Goal: Information Seeking & Learning: Check status

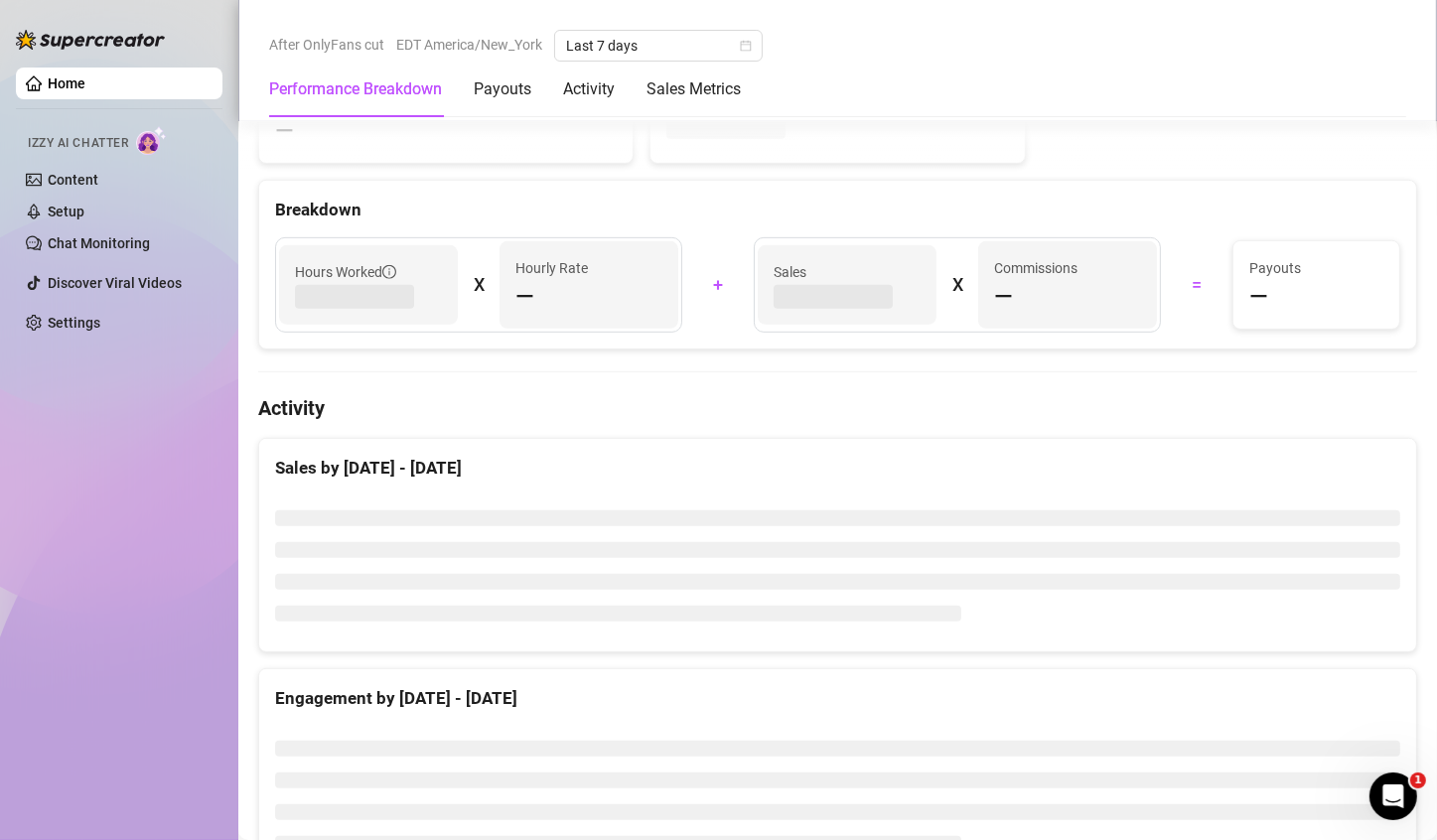
scroll to position [807, 0]
click at [94, 236] on link "Chat Monitoring" at bounding box center [98, 244] width 102 height 16
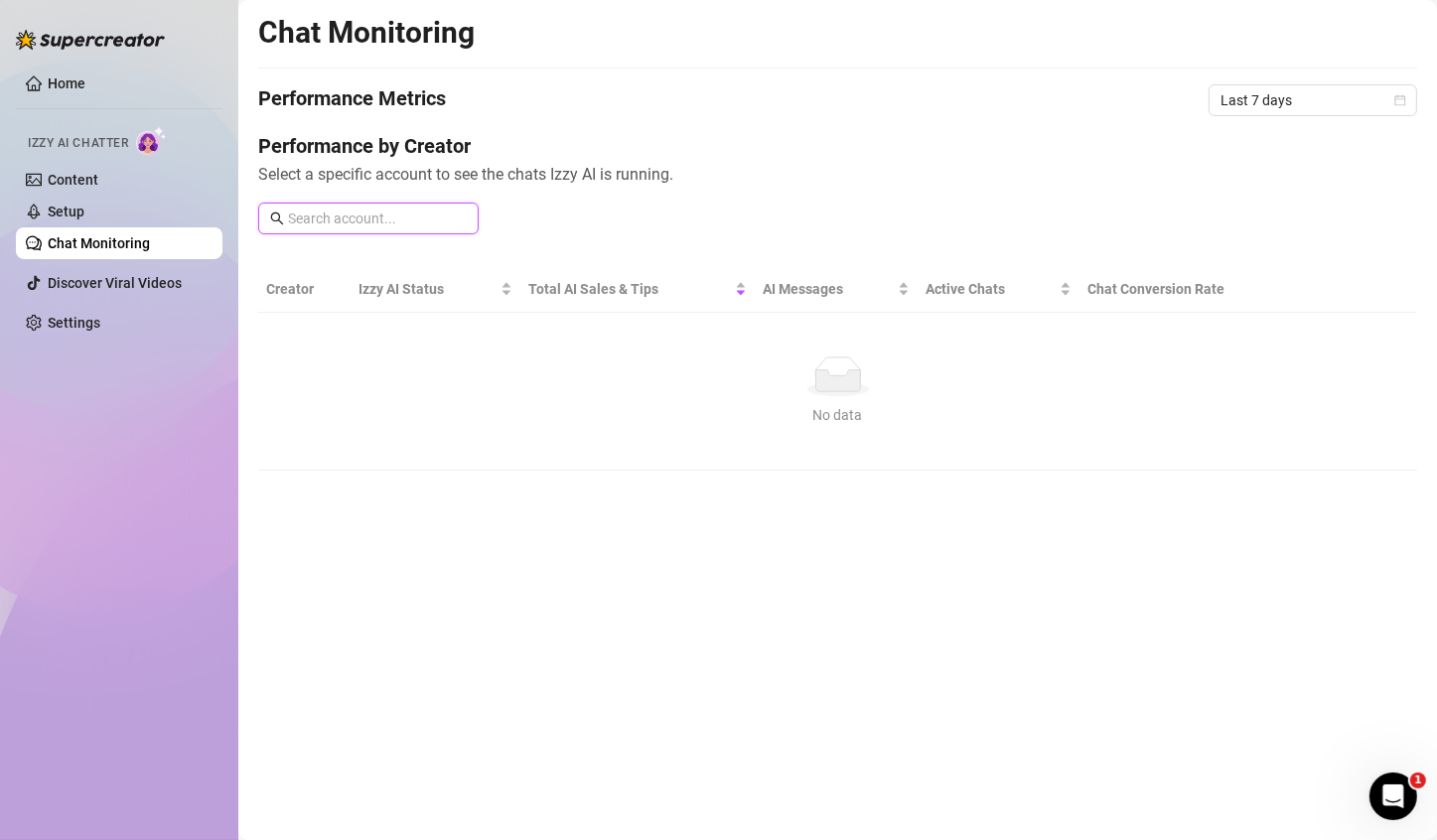
click at [327, 210] on input "text" at bounding box center [378, 219] width 179 height 22
type input "drew"
click at [322, 237] on div "Performance by Creator Select a specific account to see the chats Izzy AI is ru…" at bounding box center [838, 191] width 1160 height 118
click at [322, 238] on div "Performance by Creator Select a specific account to see the chats Izzy AI is ru…" at bounding box center [838, 191] width 1160 height 118
click at [323, 221] on input "drew" at bounding box center [378, 219] width 179 height 22
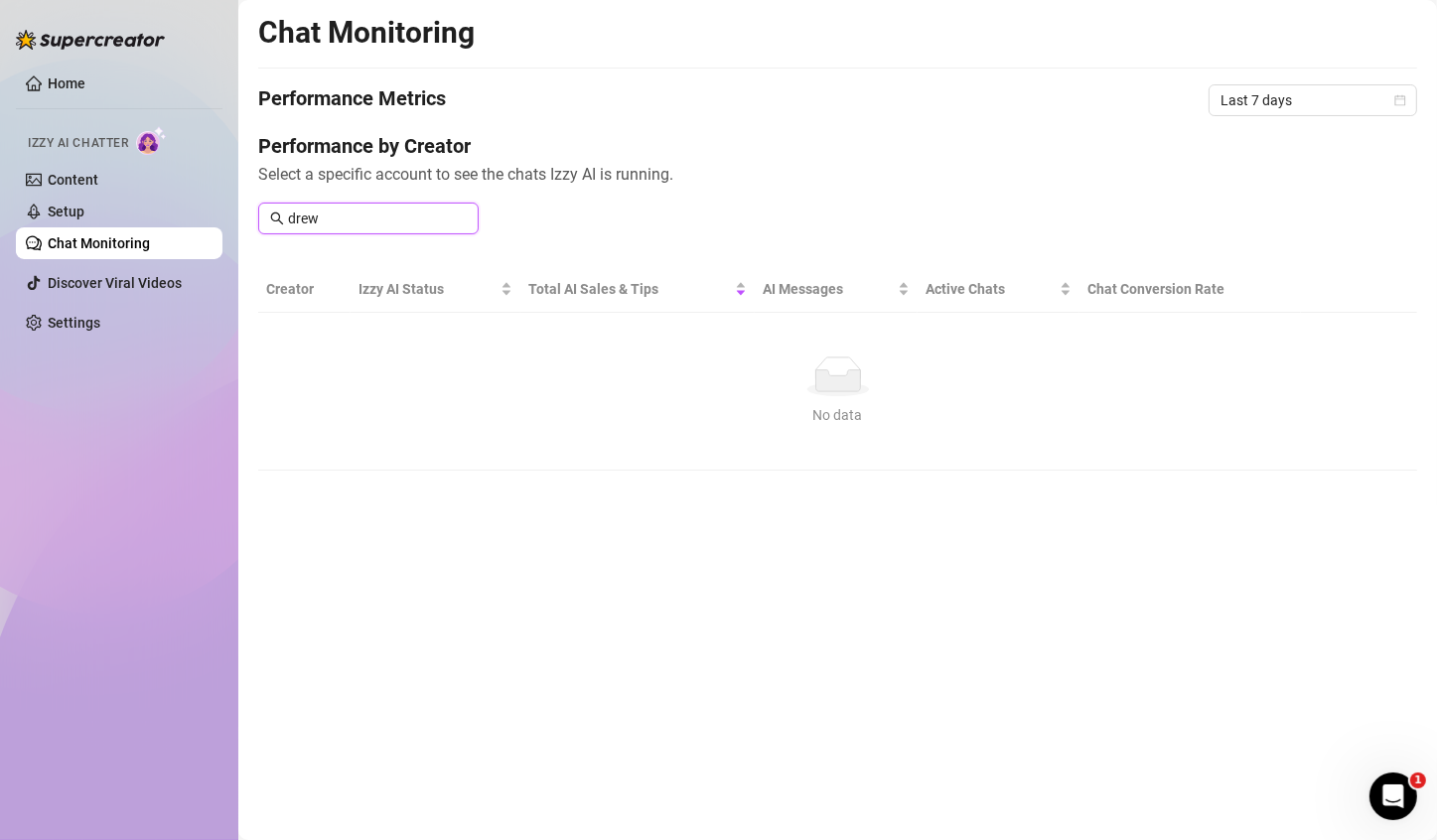
click at [323, 221] on input "drew" at bounding box center [378, 219] width 179 height 22
click at [303, 251] on div "Chat Monitoring Performance Metrics Last 7 days Performance by Creator Select a…" at bounding box center [838, 242] width 1160 height 456
click at [70, 87] on link "Home" at bounding box center [67, 84] width 38 height 16
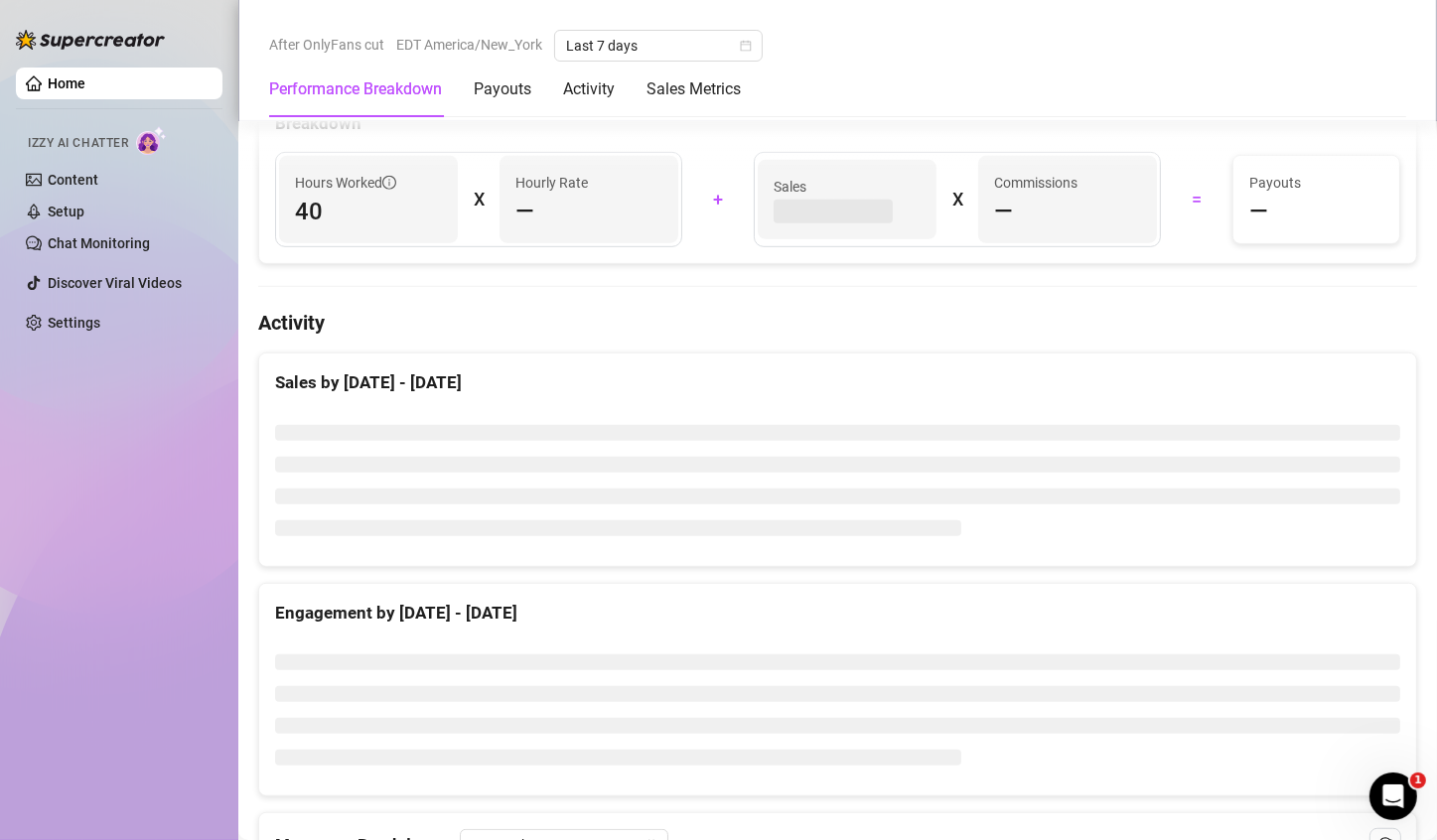
scroll to position [1192, 0]
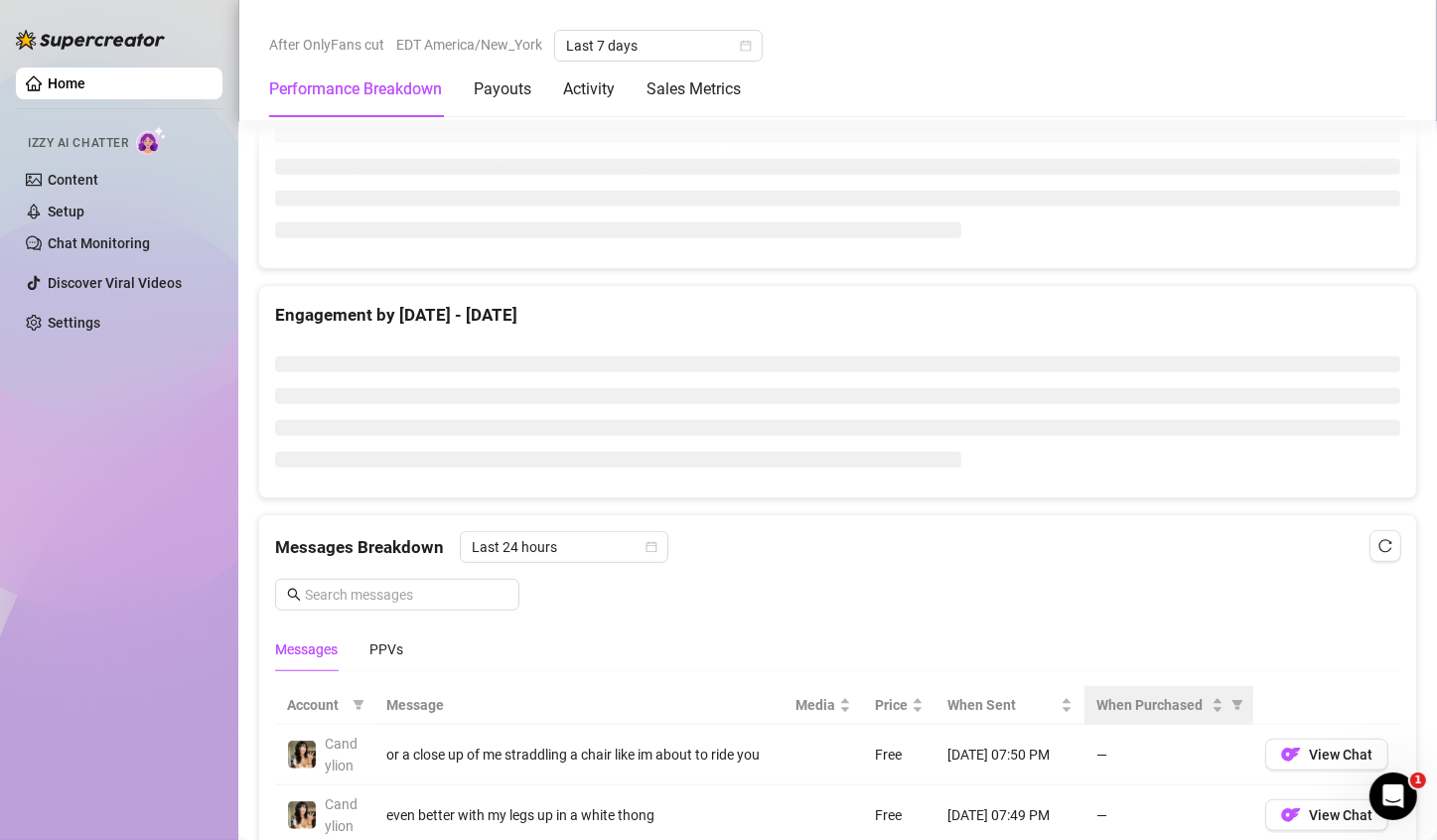
click at [1085, 702] on th "When Purchased" at bounding box center [1169, 705] width 169 height 39
click at [1097, 694] on span "When Purchased" at bounding box center [1153, 705] width 111 height 22
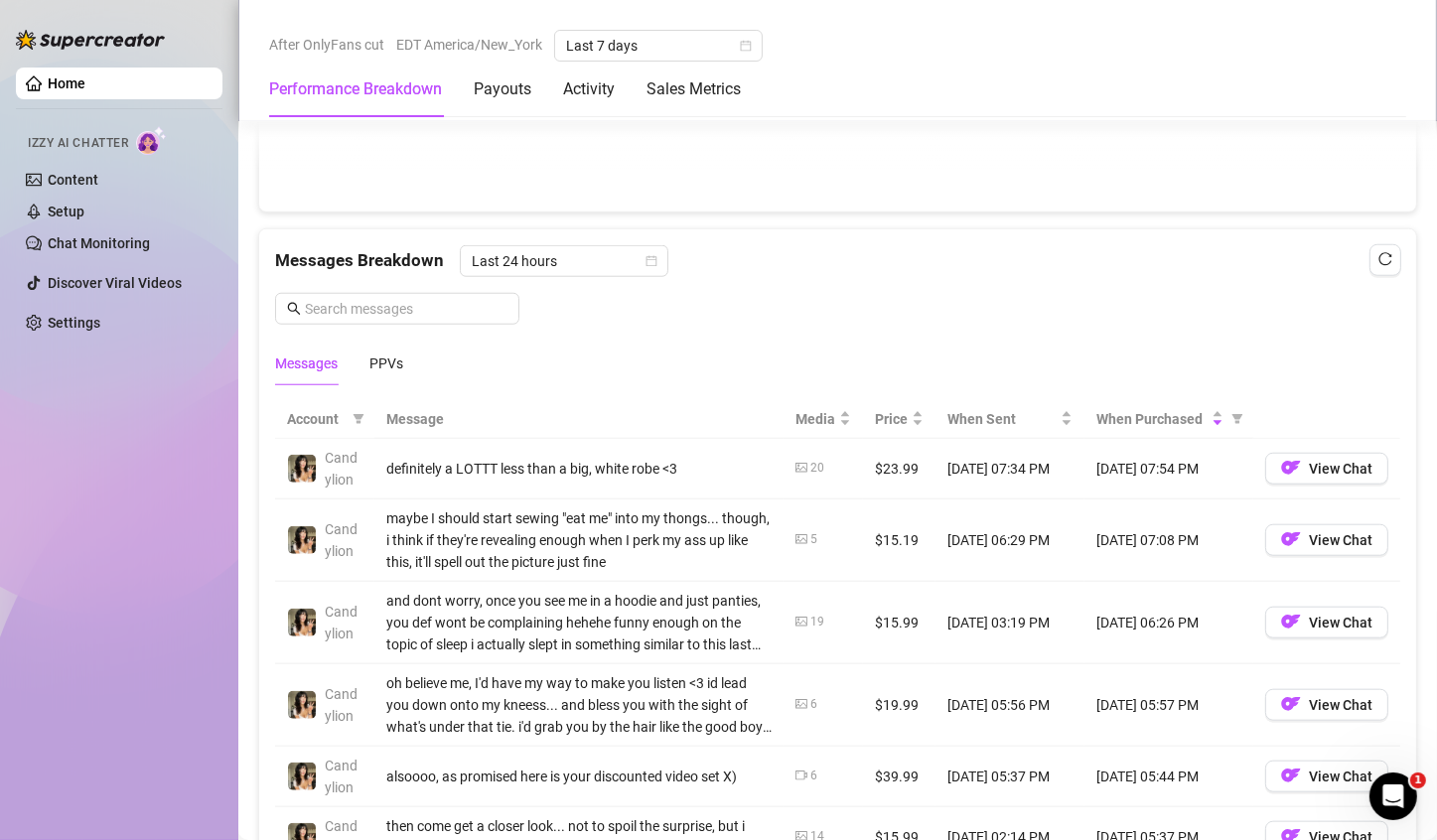
scroll to position [1737, 0]
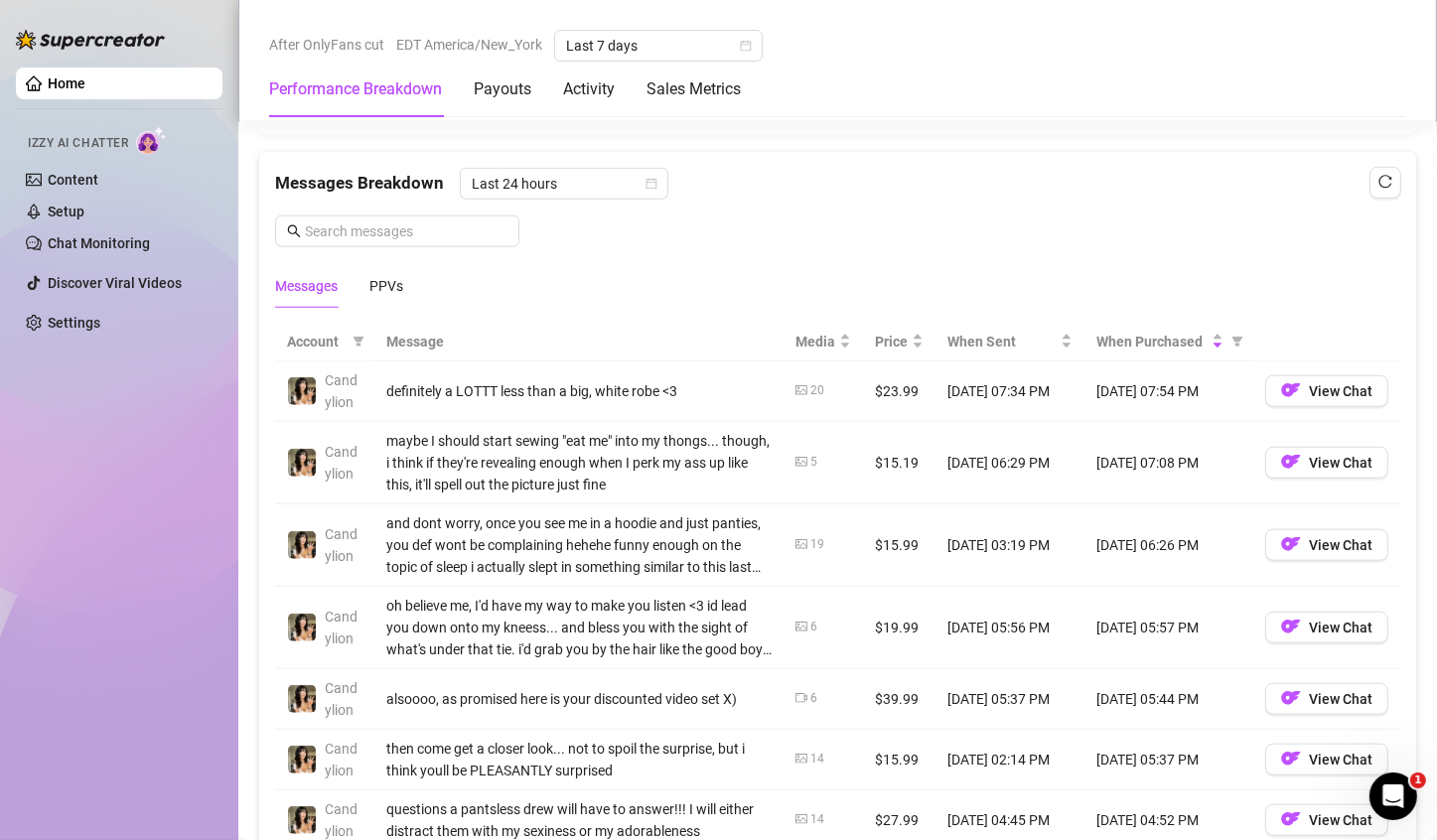
click at [905, 386] on td "$23.99" at bounding box center [899, 392] width 73 height 61
drag, startPoint x: 905, startPoint y: 386, endPoint x: 1171, endPoint y: 388, distance: 266.0
click at [1170, 387] on tr "Candylion definitely a LOTTT less than a big, white robe <3 20 $23.99 [DATE] 07…" at bounding box center [838, 392] width 1126 height 61
click at [1171, 388] on td "[DATE] 07:54 PM" at bounding box center [1169, 392] width 169 height 61
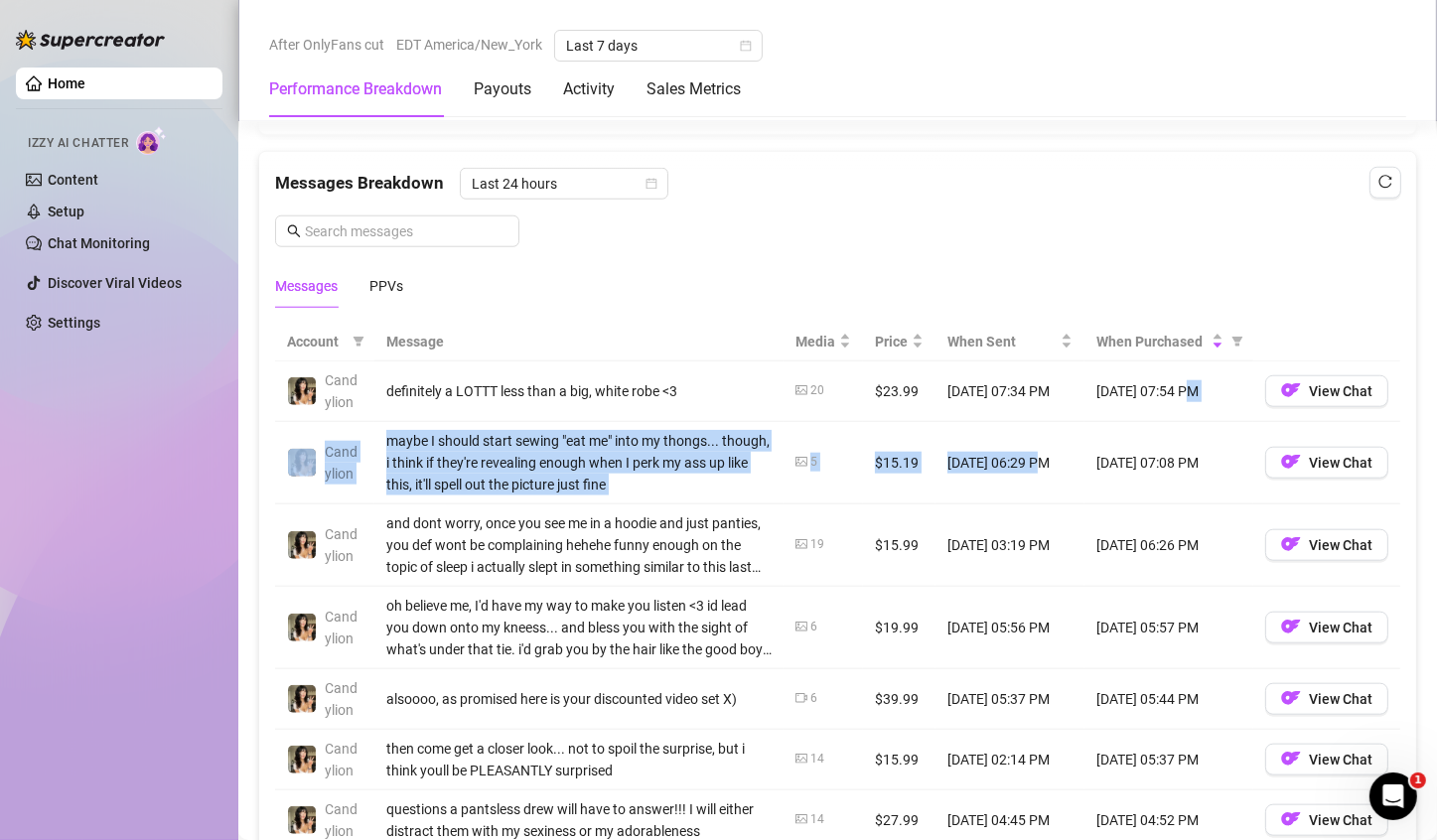
drag, startPoint x: 1171, startPoint y: 388, endPoint x: 976, endPoint y: 444, distance: 202.9
click at [1011, 417] on tbody "Candylion definitely a LOTTT less than a big, white robe <3 20 $23.99 [DATE] 07…" at bounding box center [838, 708] width 1126 height 693
click at [957, 463] on td "[DATE] 06:29 PM" at bounding box center [1010, 462] width 149 height 83
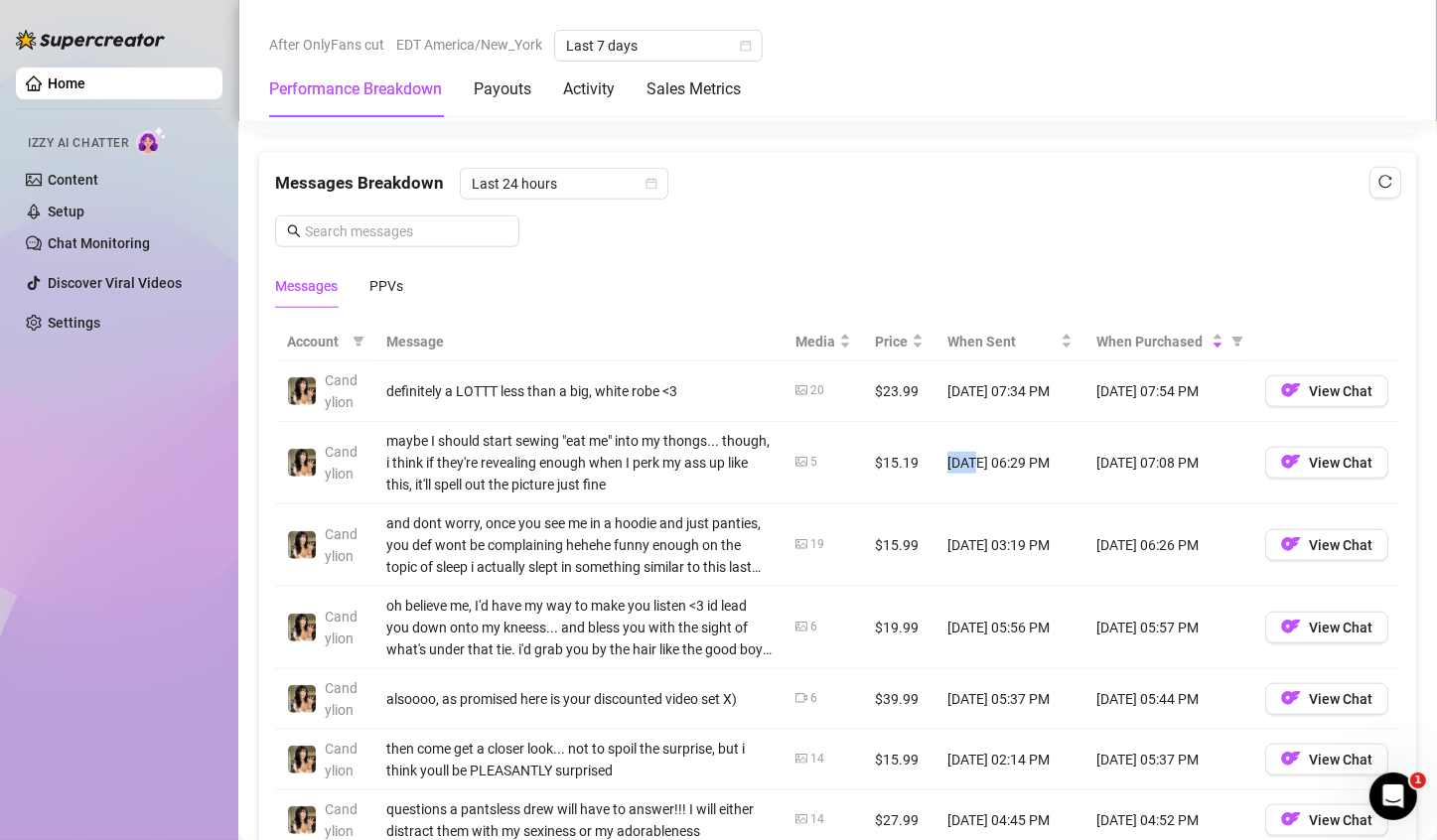
drag, startPoint x: 957, startPoint y: 463, endPoint x: 930, endPoint y: 468, distance: 27.5
click at [936, 468] on td "[DATE] 06:29 PM" at bounding box center [1010, 462] width 149 height 83
drag, startPoint x: 930, startPoint y: 468, endPoint x: 1050, endPoint y: 461, distance: 120.2
click at [1050, 461] on td "[DATE] 06:29 PM" at bounding box center [1010, 462] width 149 height 83
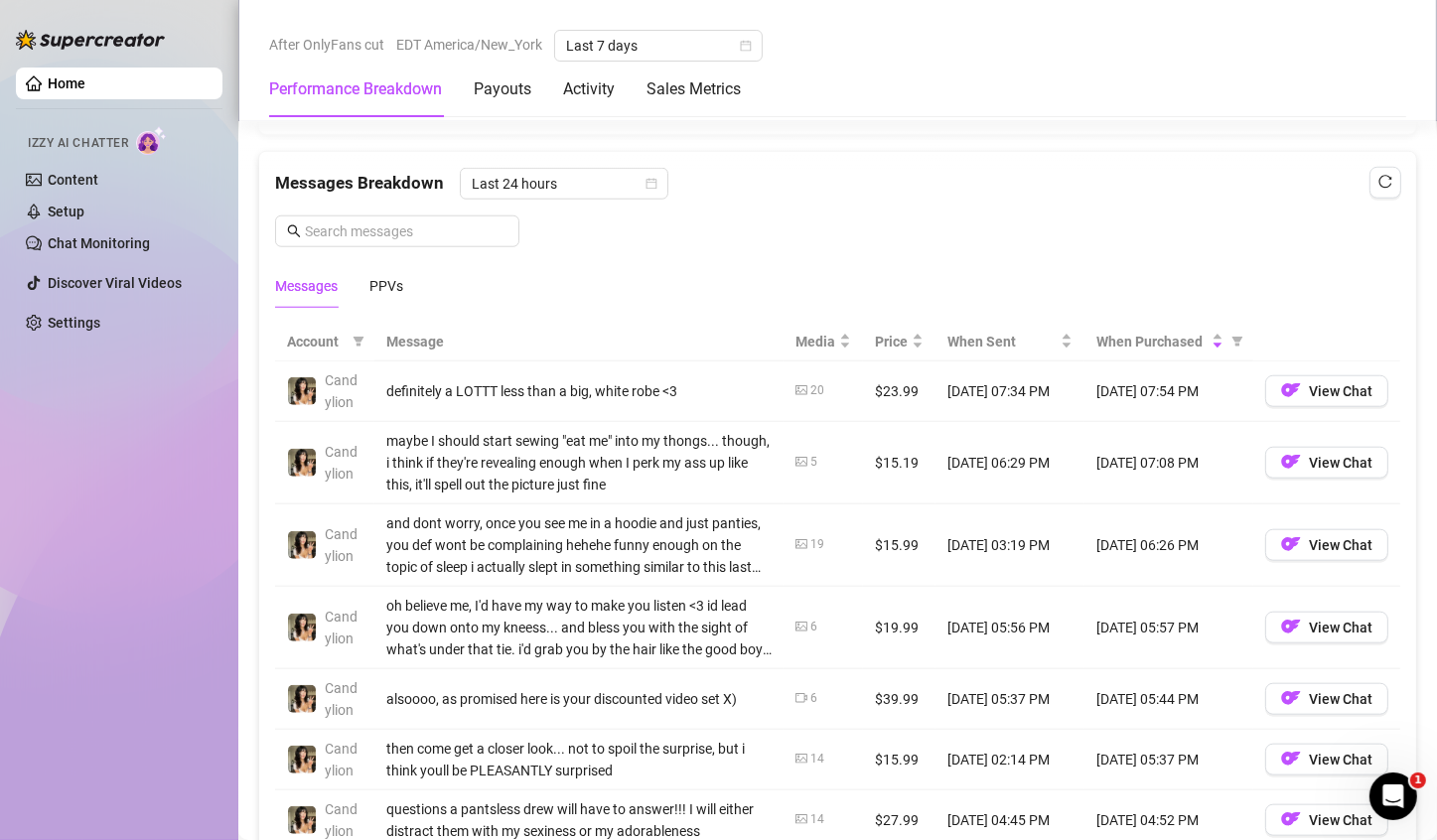
click at [946, 550] on td "[DATE] 03:19 PM" at bounding box center [1010, 545] width 149 height 83
drag, startPoint x: 946, startPoint y: 550, endPoint x: 1039, endPoint y: 538, distance: 93.8
click at [1039, 538] on td "[DATE] 03:19 PM" at bounding box center [1010, 545] width 149 height 83
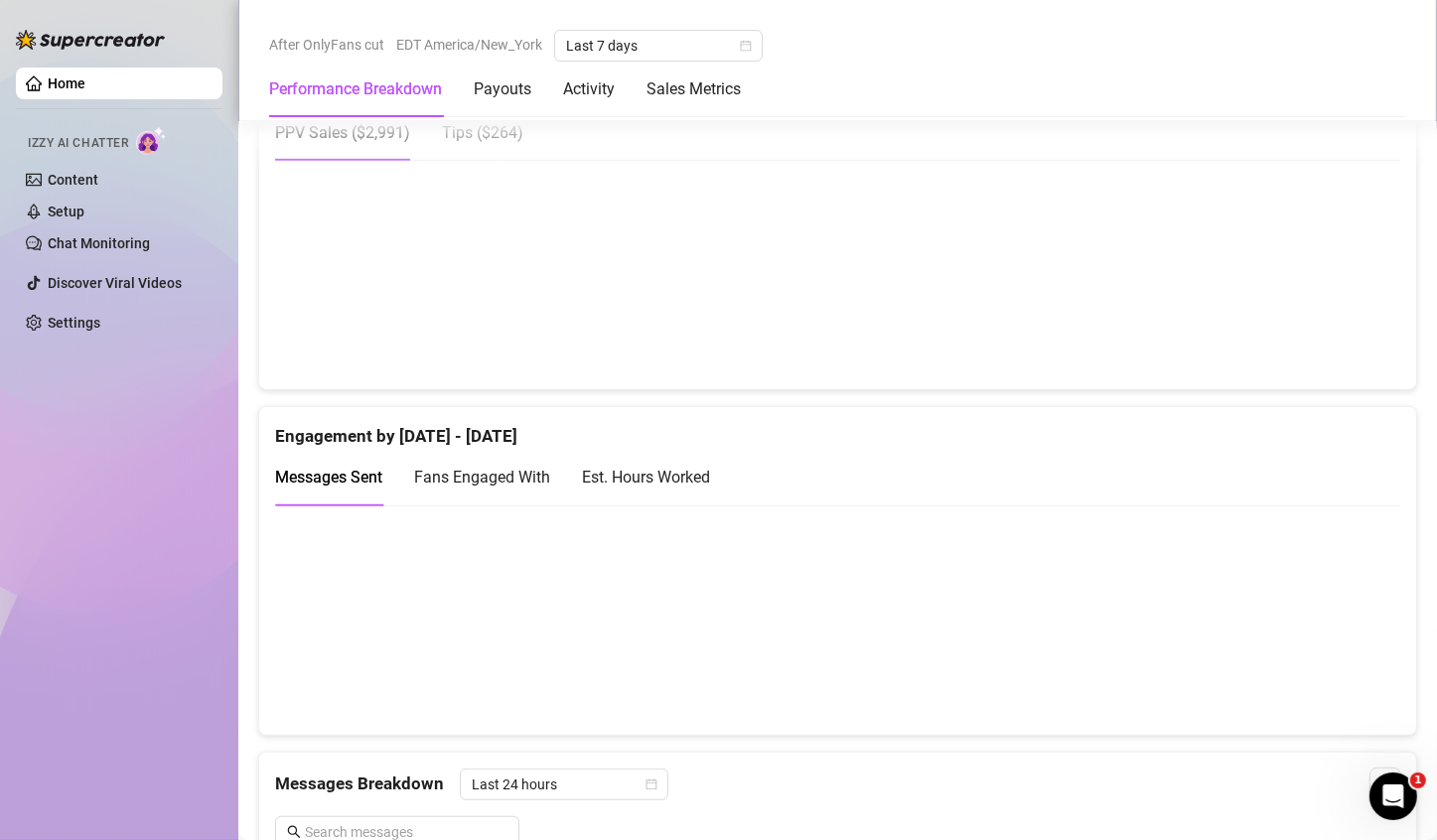
scroll to position [942, 0]
